Goal: Task Accomplishment & Management: Complete application form

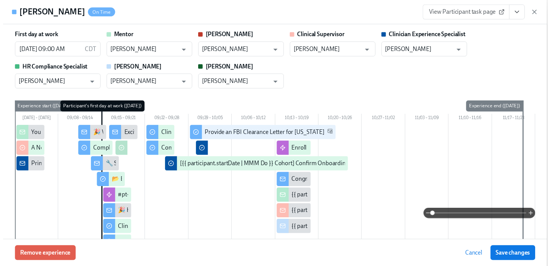
scroll to position [712, 0]
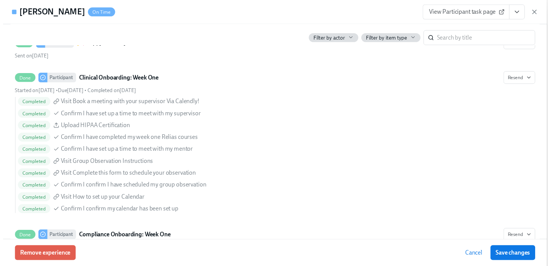
scroll to position [0, 7270]
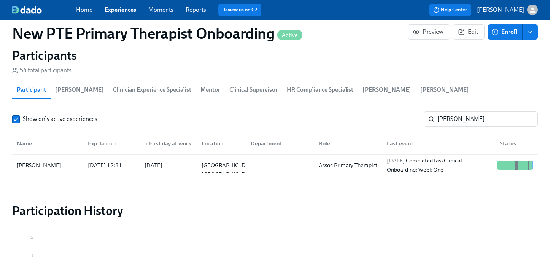
click at [122, 10] on link "Experiences" at bounding box center [121, 9] width 32 height 7
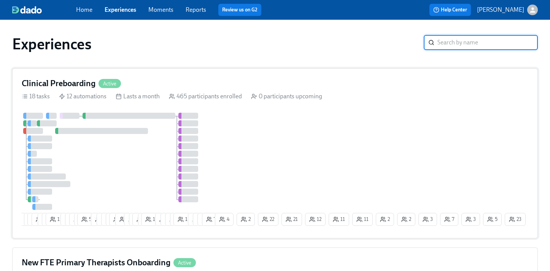
scroll to position [177, 0]
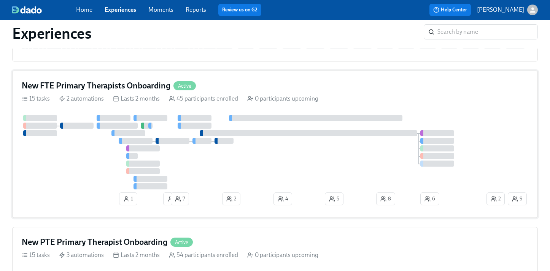
click at [231, 102] on div "45 participants enrolled" at bounding box center [203, 99] width 69 height 8
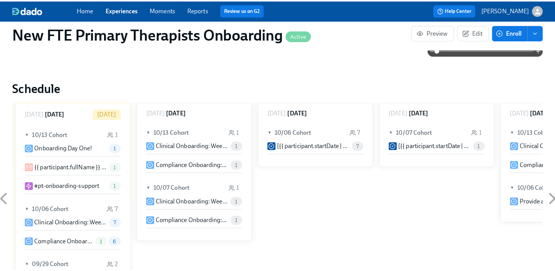
scroll to position [654, 0]
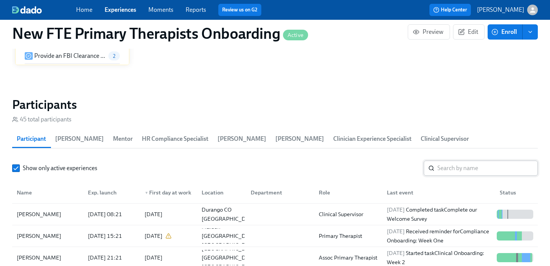
click at [460, 160] on input "search" at bounding box center [487, 167] width 100 height 15
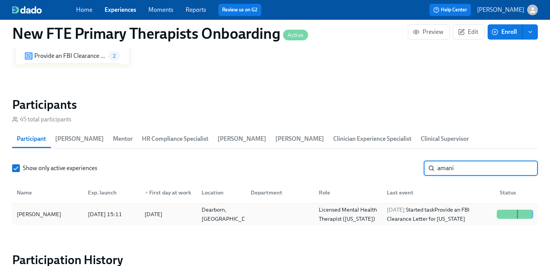
type input "amani"
click at [41, 209] on div "[PERSON_NAME]" at bounding box center [39, 213] width 51 height 9
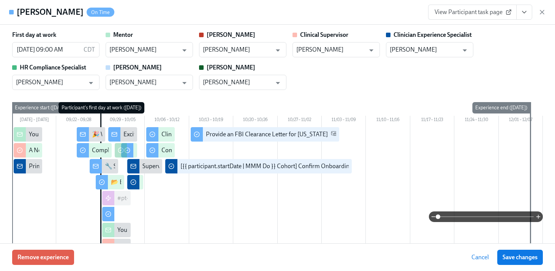
click at [522, 16] on button "View task page" at bounding box center [525, 12] width 16 height 15
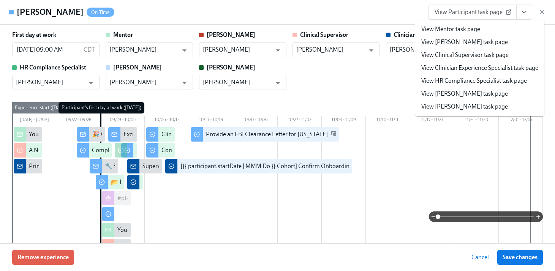
click at [503, 70] on link "View Clinician Experience Specialist task page" at bounding box center [480, 68] width 117 height 8
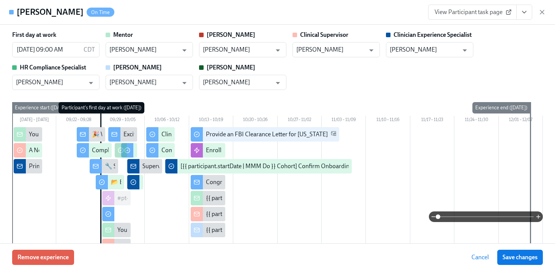
scroll to position [0, 7396]
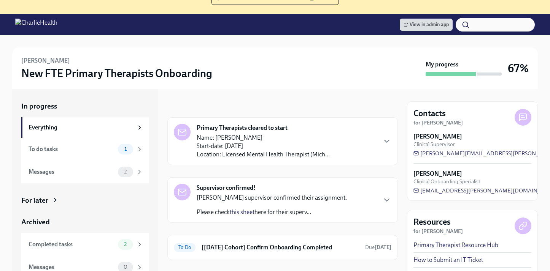
scroll to position [86, 0]
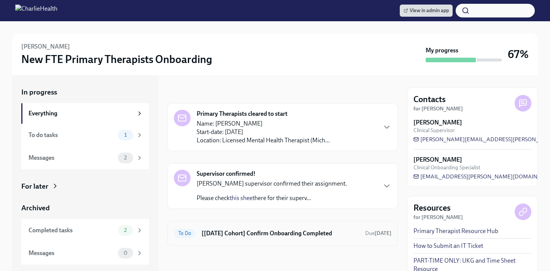
click at [244, 237] on h6 "[[DATE] Cohort] Confirm Onboarding Completed" at bounding box center [279, 234] width 157 height 8
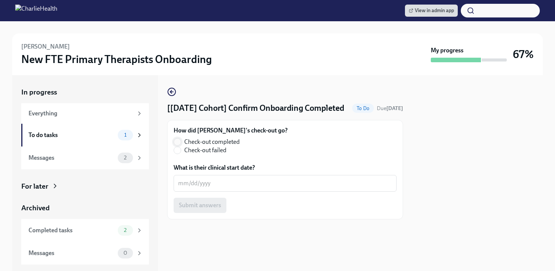
click at [177, 146] on input "Check-out completed" at bounding box center [177, 142] width 7 height 7
radio input "true"
click at [215, 192] on div "x ​" at bounding box center [285, 183] width 223 height 17
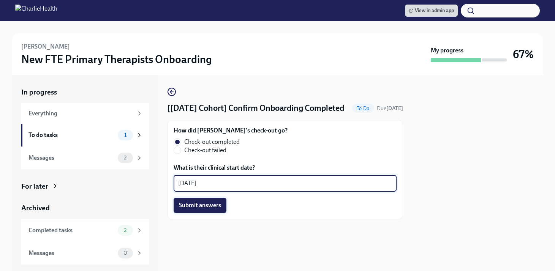
type textarea "10/13/2025"
click at [205, 209] on span "Submit answers" at bounding box center [200, 206] width 42 height 8
